Goal: Task Accomplishment & Management: Complete application form

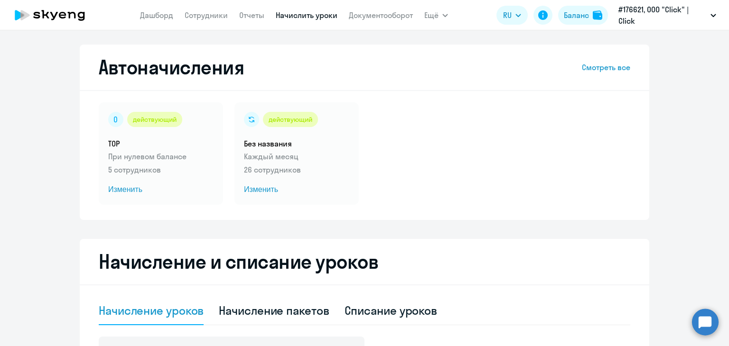
select select "10"
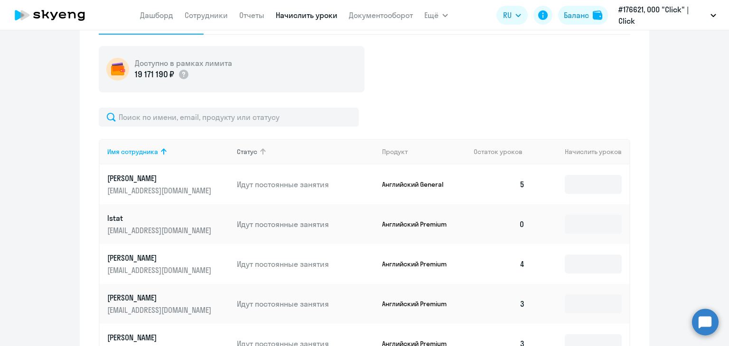
scroll to position [332, 0]
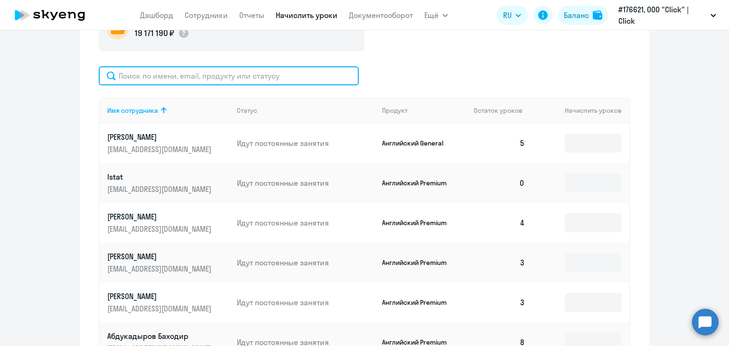
click at [228, 73] on input "text" at bounding box center [229, 75] width 260 height 19
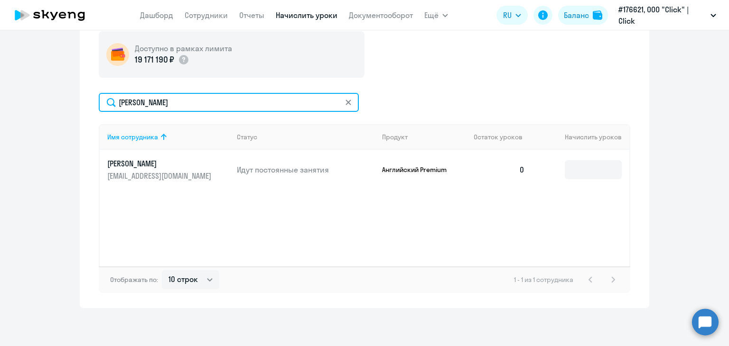
scroll to position [306, 0]
type input "[PERSON_NAME]"
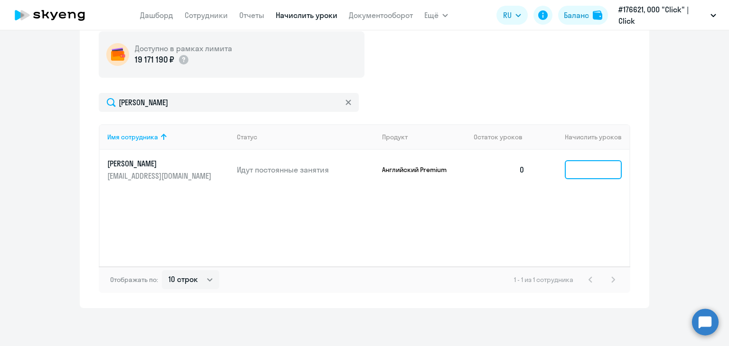
click at [565, 166] on input at bounding box center [593, 169] width 57 height 19
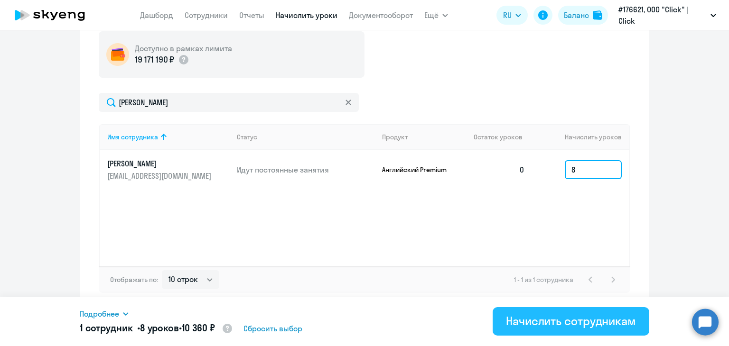
type input "8"
click at [611, 327] on div "Начислить сотрудникам" at bounding box center [571, 321] width 130 height 15
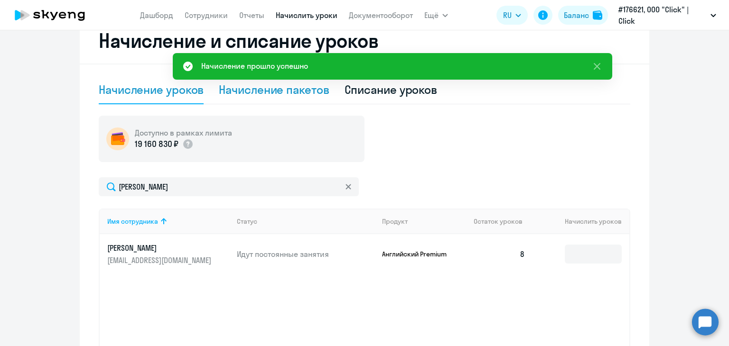
scroll to position [163, 0]
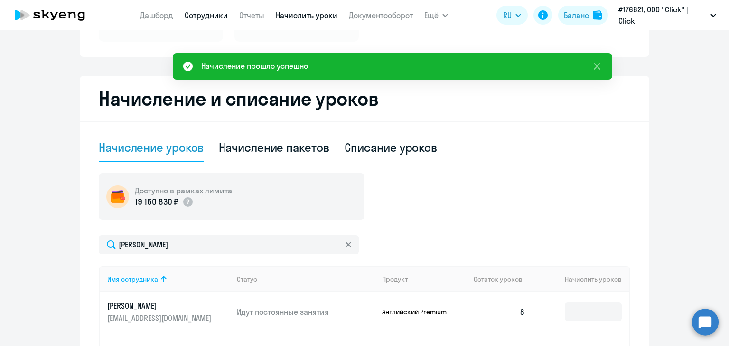
click at [200, 14] on link "Сотрудники" at bounding box center [206, 14] width 43 height 9
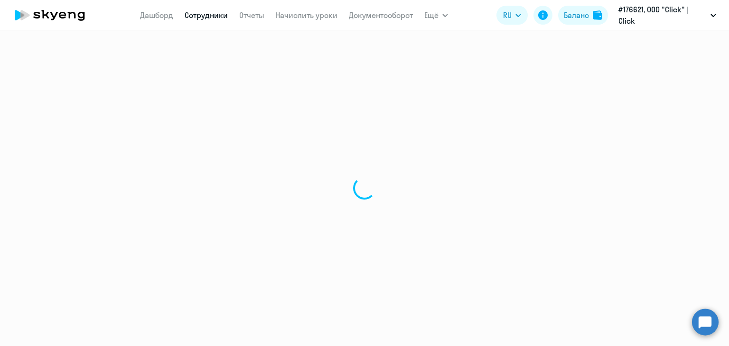
select select "30"
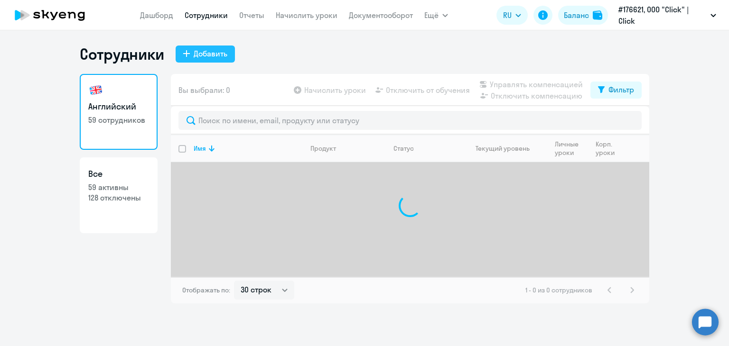
click at [202, 51] on div "Добавить" at bounding box center [211, 53] width 34 height 11
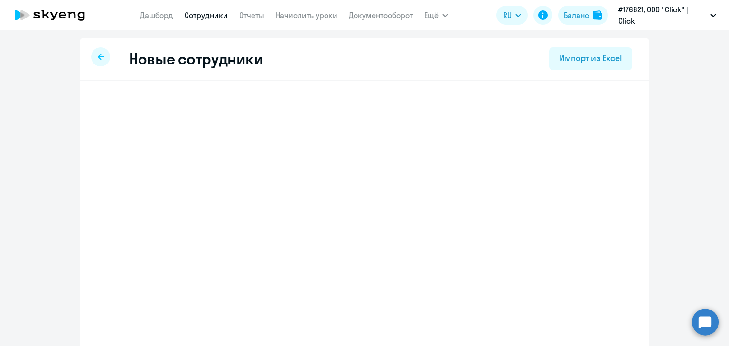
select select "english_adult_not_native_speaker"
select select "5"
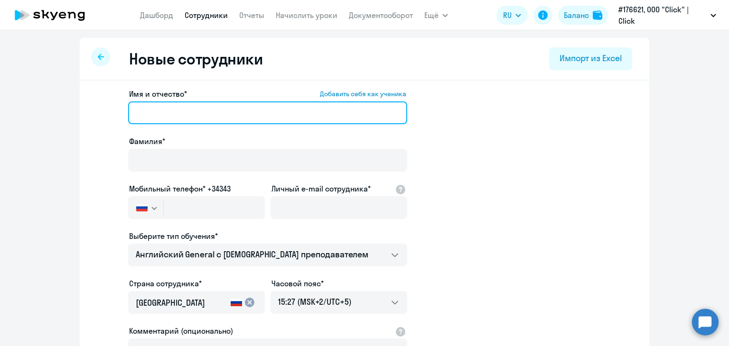
click at [160, 111] on input "Имя и отчество* Добавить себя как ученика" at bounding box center [267, 113] width 279 height 23
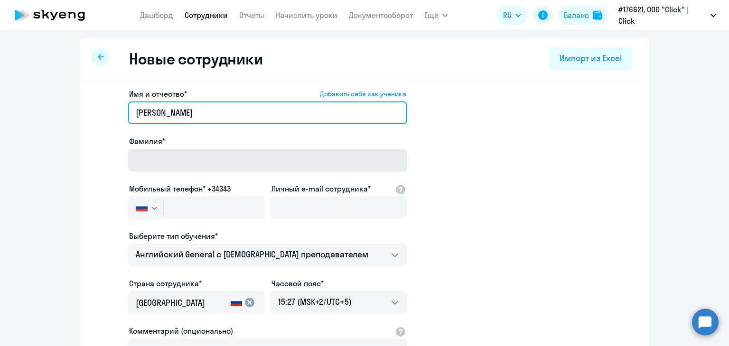
type input "[PERSON_NAME]"
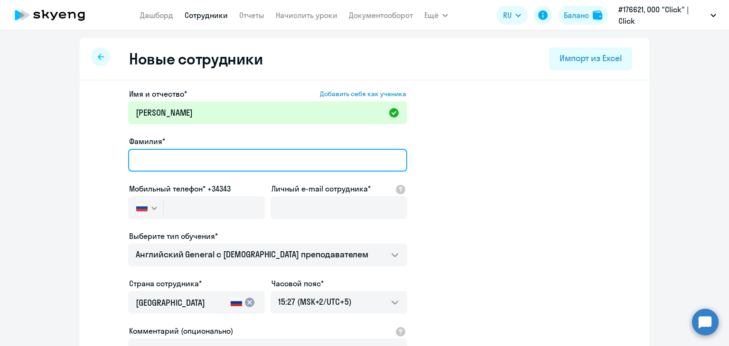
click at [152, 164] on input "Фамилия*" at bounding box center [267, 160] width 279 height 23
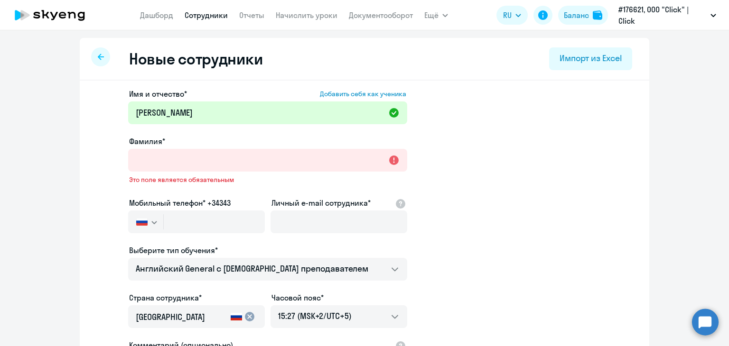
click at [129, 169] on div "Имя и отчество* Добавить себя как ученика [PERSON_NAME]* Это поле является обяз…" at bounding box center [267, 264] width 279 height 352
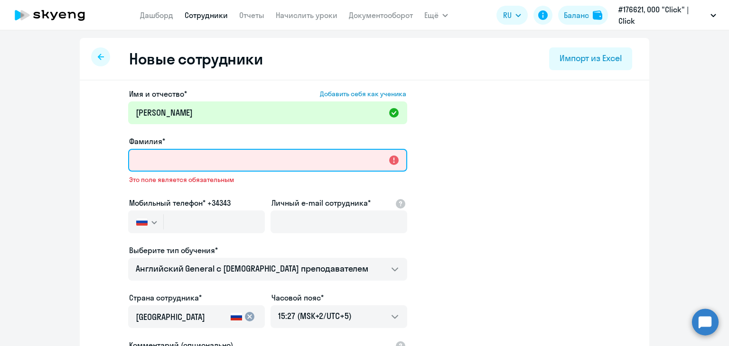
click at [144, 167] on input "Фамилия*" at bounding box center [267, 160] width 279 height 23
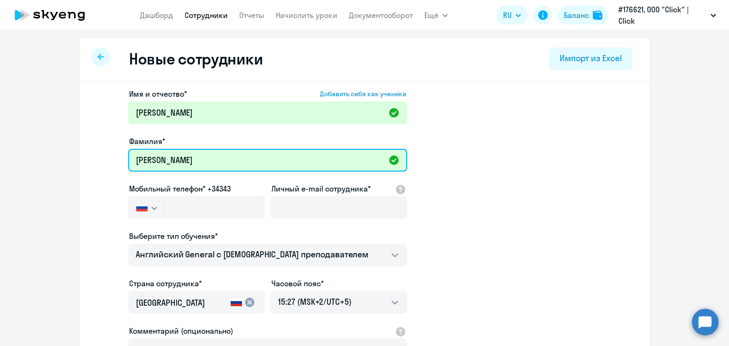
type input "[PERSON_NAME]"
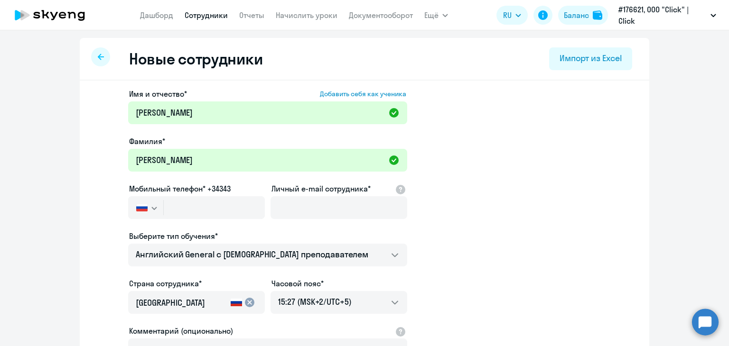
click at [204, 221] on div at bounding box center [196, 221] width 137 height 4
click at [175, 205] on input "text" at bounding box center [214, 207] width 101 height 23
paste input "[PHONE_NUMBER]"
type input "[PHONE_NUMBER]"
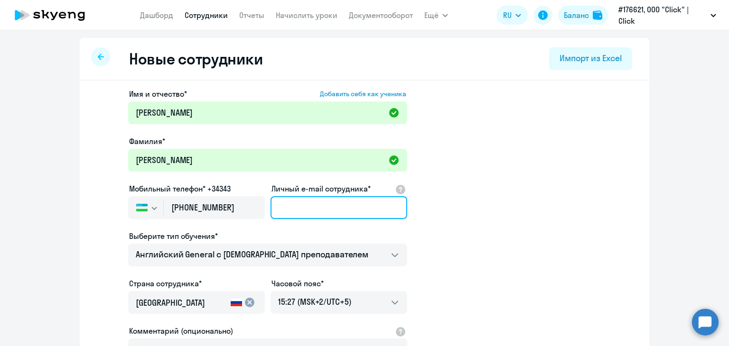
click at [298, 204] on input "Личный e-mail сотрудника*" at bounding box center [338, 207] width 137 height 23
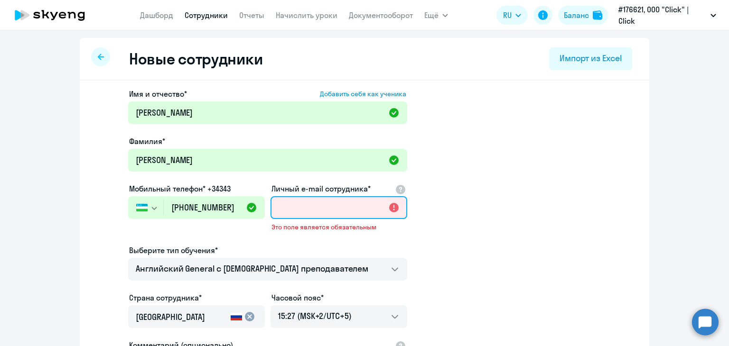
paste input "[EMAIL_ADDRESS][DOMAIN_NAME]"
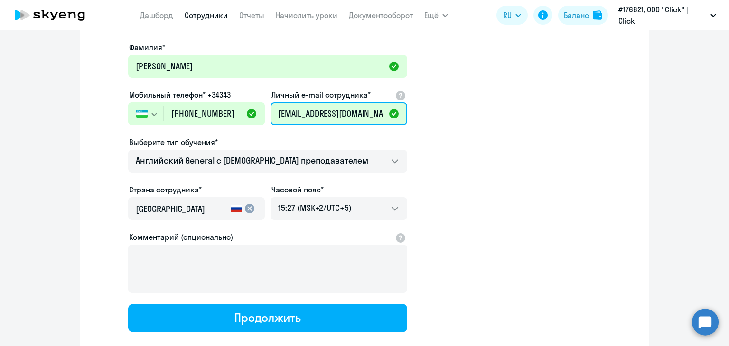
scroll to position [95, 0]
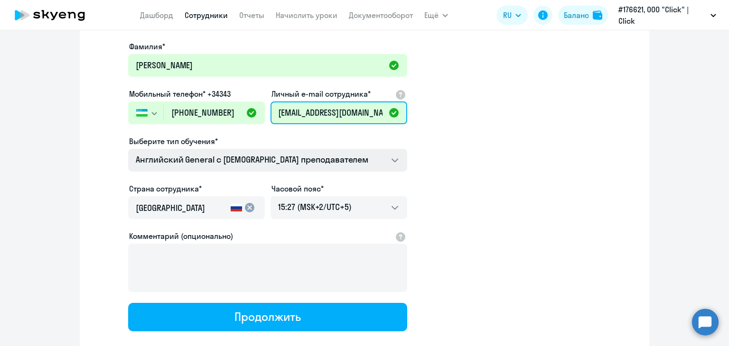
type input "[EMAIL_ADDRESS][DOMAIN_NAME]"
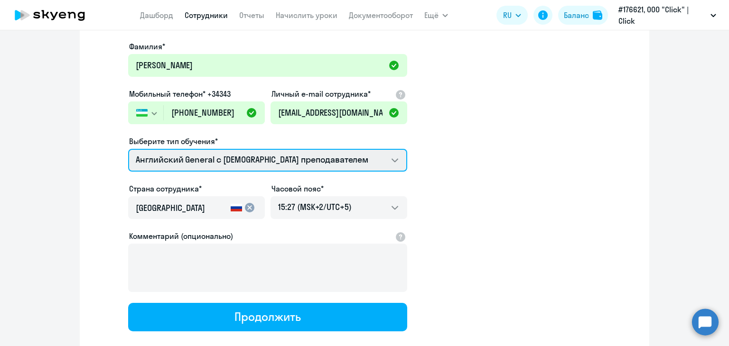
click at [345, 157] on select "Премиум английский с русскоговорящим преподавателем Английский General с [DEMOG…" at bounding box center [267, 160] width 279 height 23
select select "english_adult_not_native_speaker_premium"
click at [128, 149] on select "Премиум английский с русскоговорящим преподавателем Английский General с [DEMOG…" at bounding box center [267, 160] width 279 height 23
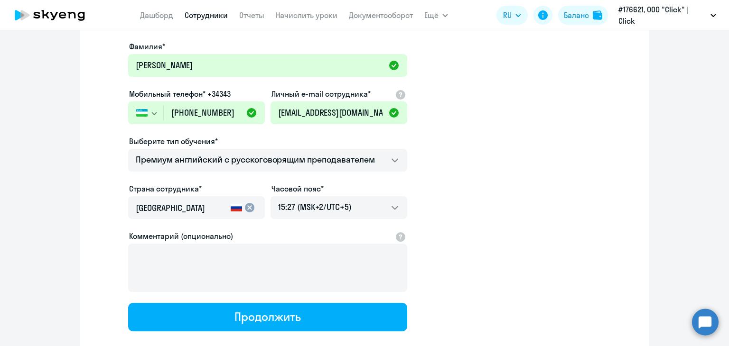
click at [208, 206] on input "[GEOGRAPHIC_DATA]" at bounding box center [181, 208] width 91 height 12
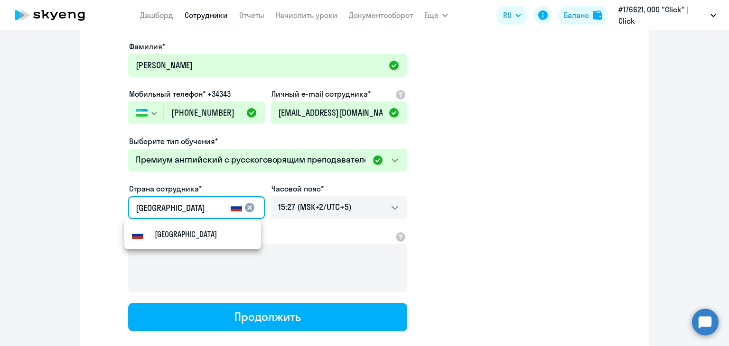
click at [115, 212] on app-new-student-form "Имя и отчество* Добавить себя как ученика [PERSON_NAME]* [PERSON_NAME] Мобильны…" at bounding box center [364, 162] width 539 height 338
click at [165, 229] on small "Узбекистан" at bounding box center [175, 234] width 41 height 11
type input "Узбекистан"
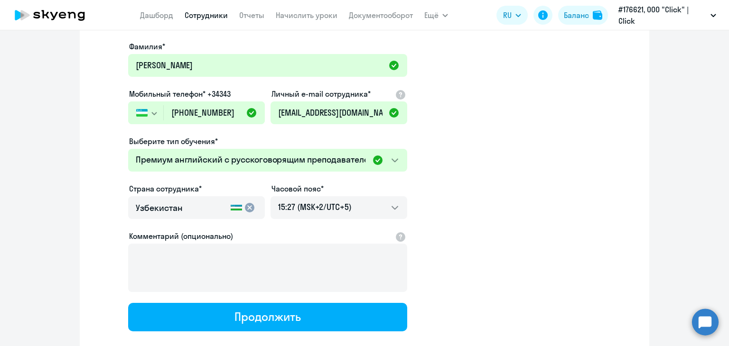
click at [481, 227] on app-new-student-form "Имя и отчество* Добавить себя как ученика [PERSON_NAME]* [PERSON_NAME] Мобильны…" at bounding box center [364, 162] width 539 height 338
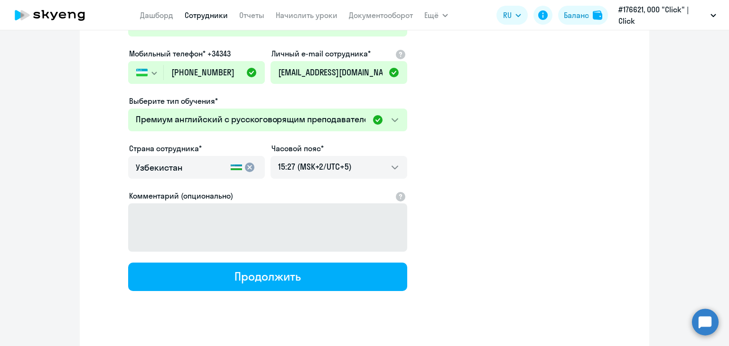
scroll to position [142, 0]
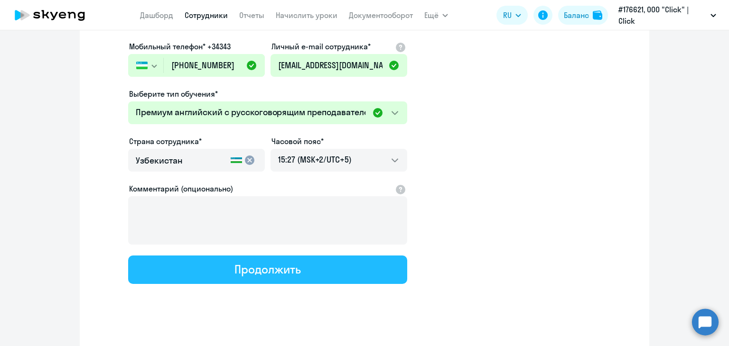
click at [282, 262] on div "Продолжить" at bounding box center [267, 269] width 66 height 15
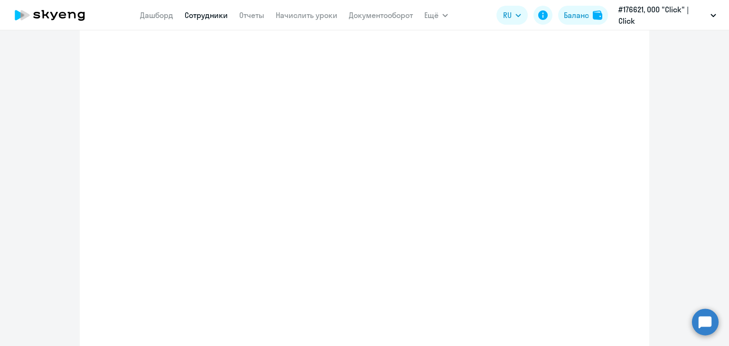
select select "english_adult_not_native_speaker_premium"
select select "5"
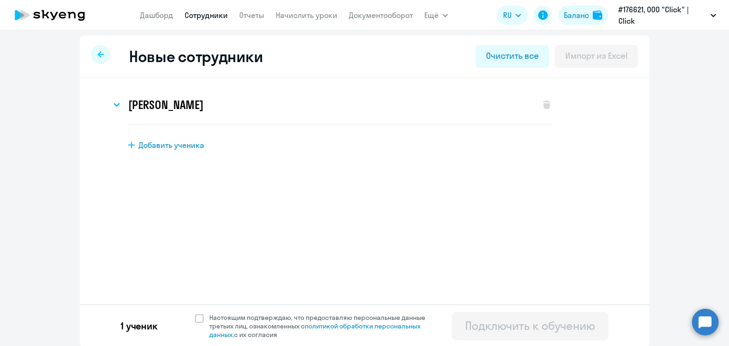
scroll to position [3, 0]
click at [195, 314] on span at bounding box center [199, 318] width 9 height 9
click at [194, 313] on input "Настоящим подтверждаю, что предоставляю персональные данные третьих лиц, ознако…" at bounding box center [194, 312] width 0 height 0
checkbox input "true"
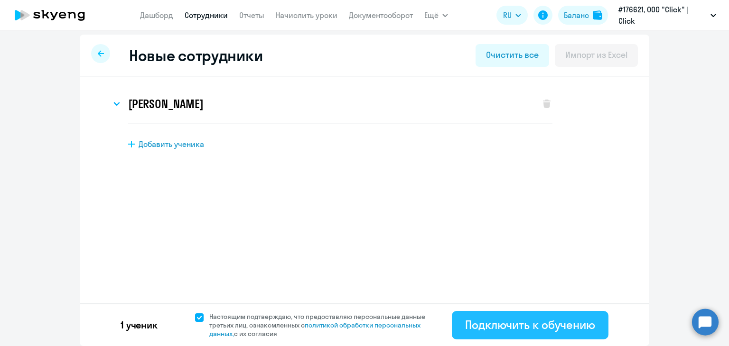
click at [511, 326] on div "Подключить к обучению" at bounding box center [530, 324] width 130 height 15
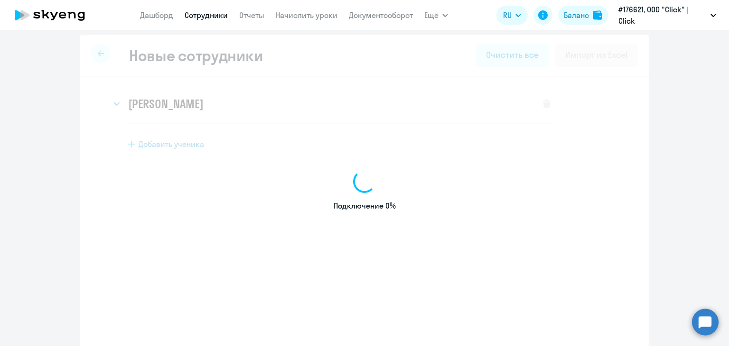
select select "english_adult_not_native_speaker"
select select "5"
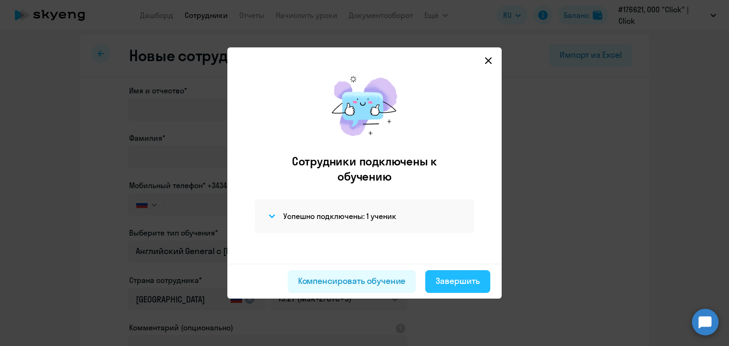
click at [452, 276] on div "Завершить" at bounding box center [457, 281] width 44 height 12
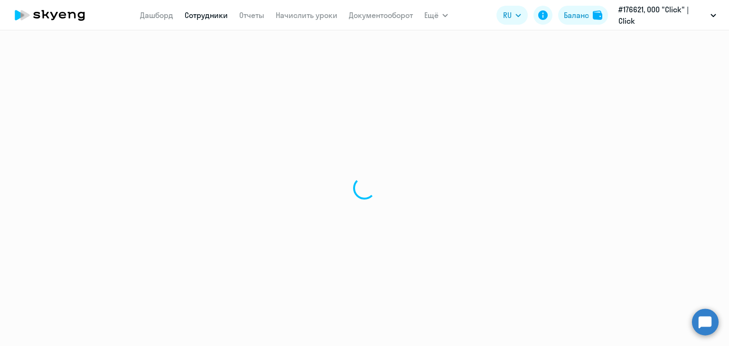
select select "30"
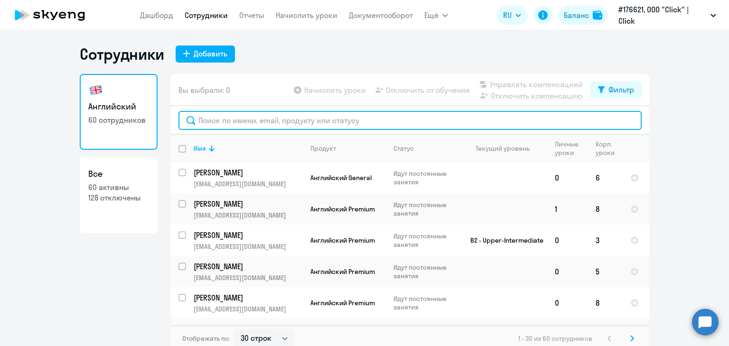
click at [262, 120] on input "text" at bounding box center [409, 120] width 463 height 19
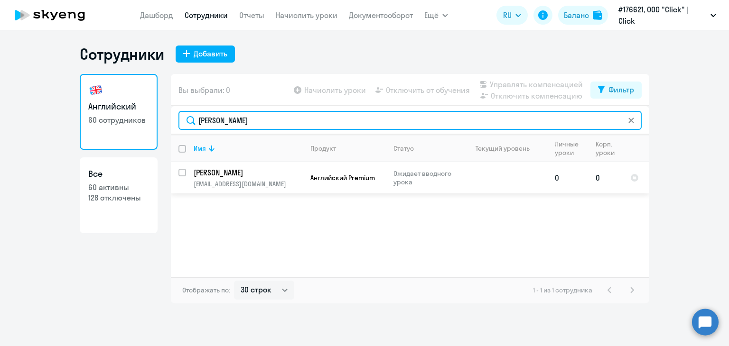
type input "[PERSON_NAME]"
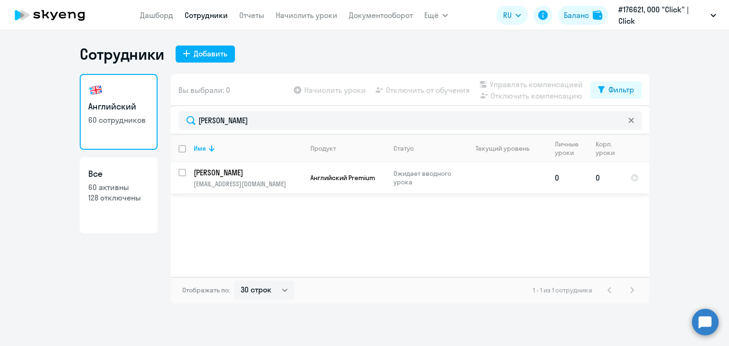
click at [584, 173] on td "0" at bounding box center [567, 177] width 41 height 31
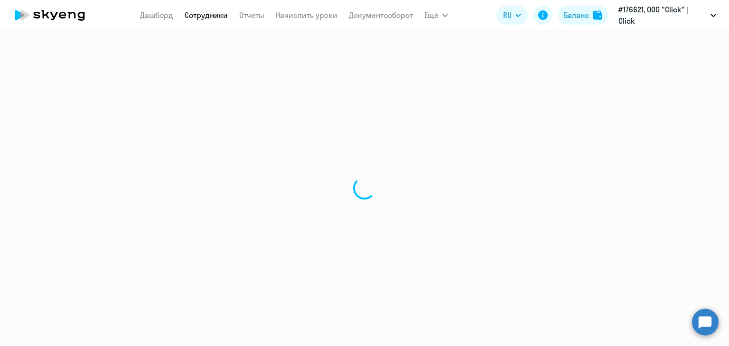
select select "english"
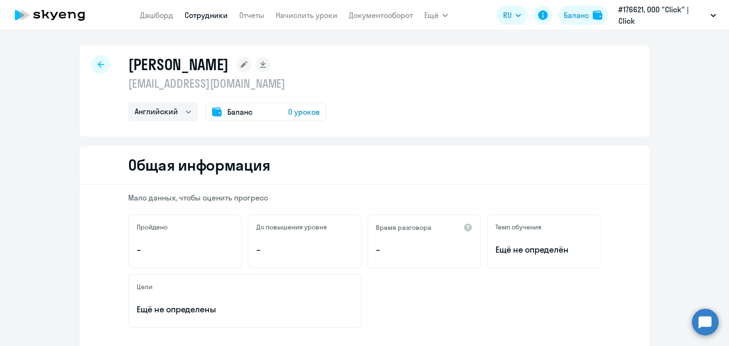
click at [227, 111] on span "Баланс" at bounding box center [239, 111] width 25 height 11
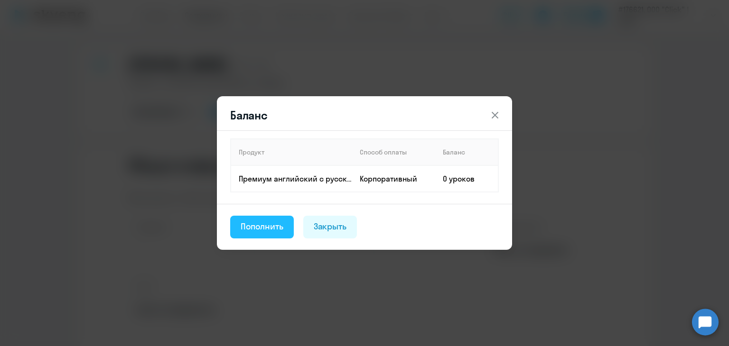
click at [265, 234] on button "Пополнить" at bounding box center [262, 227] width 64 height 23
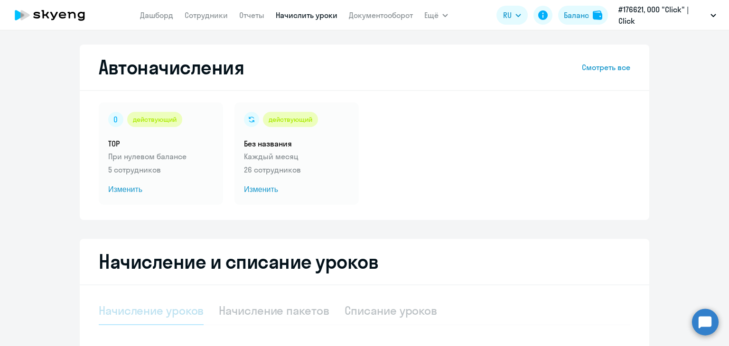
select select "10"
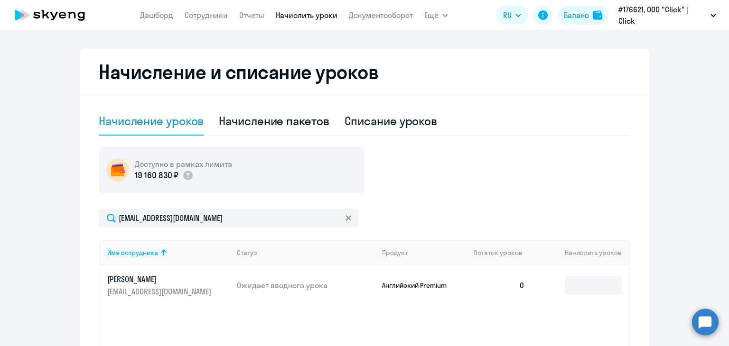
scroll to position [285, 0]
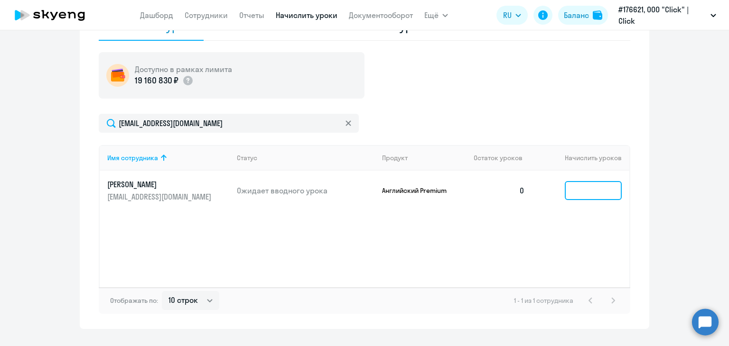
click at [599, 193] on input at bounding box center [593, 190] width 57 height 19
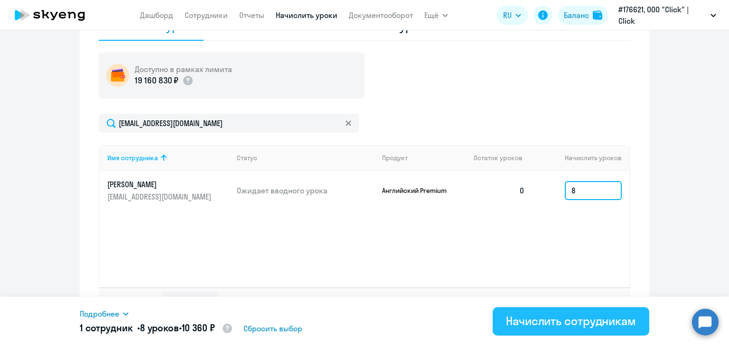
type input "8"
click at [592, 314] on div "Начислить сотрудникам" at bounding box center [571, 321] width 130 height 15
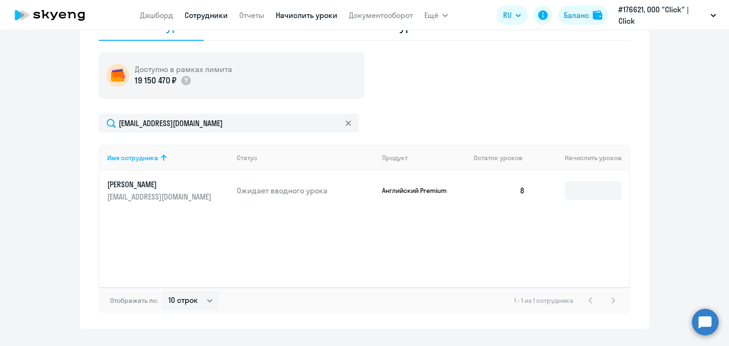
click at [201, 11] on link "Сотрудники" at bounding box center [206, 14] width 43 height 9
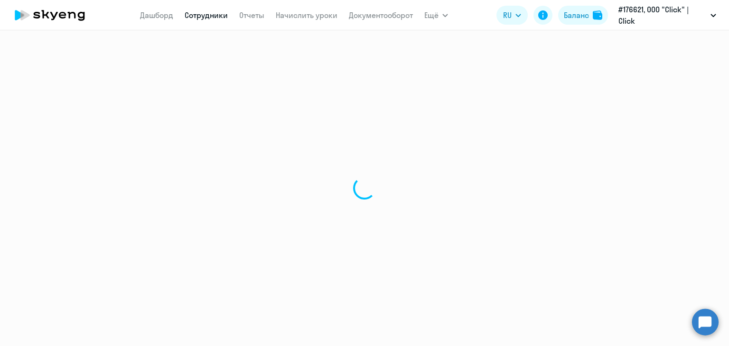
select select "30"
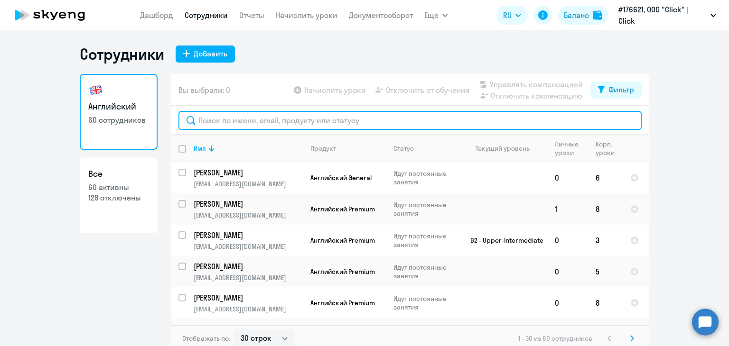
click at [212, 116] on input "text" at bounding box center [409, 120] width 463 height 19
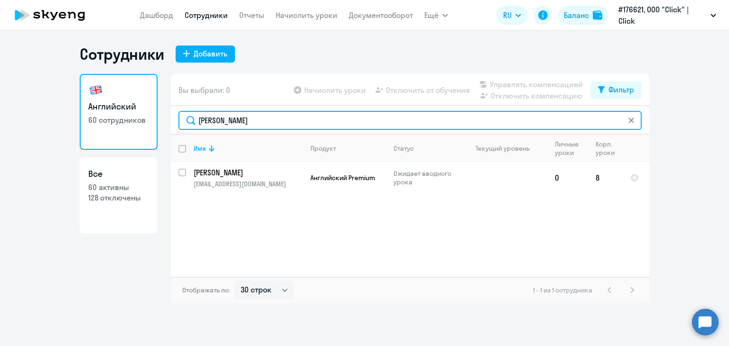
type input "[PERSON_NAME]"
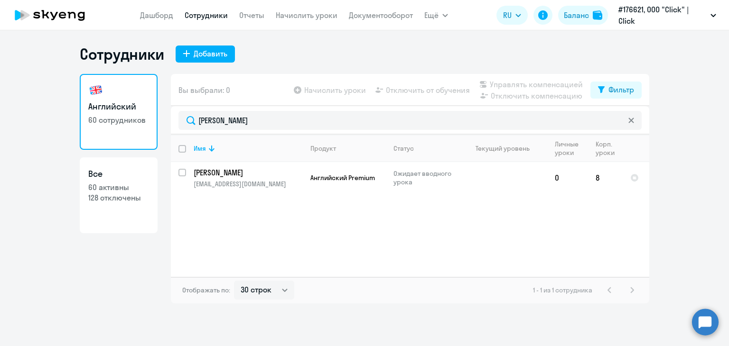
click at [629, 121] on icon at bounding box center [631, 121] width 6 height 6
